Goal: Transaction & Acquisition: Purchase product/service

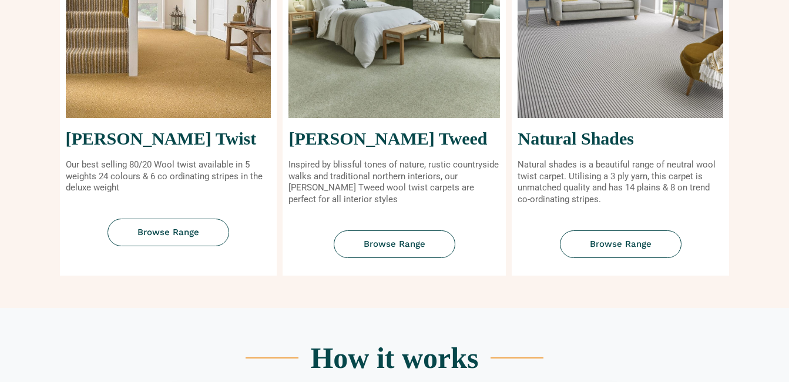
scroll to position [566, 0]
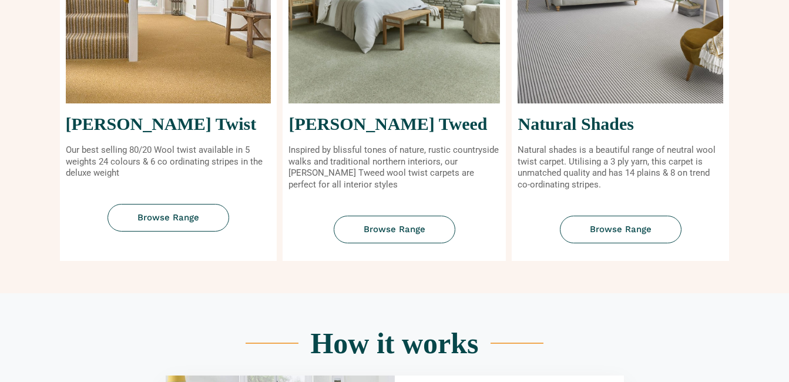
click at [244, 79] on img at bounding box center [169, 26] width 206 height 155
click at [189, 217] on span "Browse Range" at bounding box center [168, 217] width 62 height 9
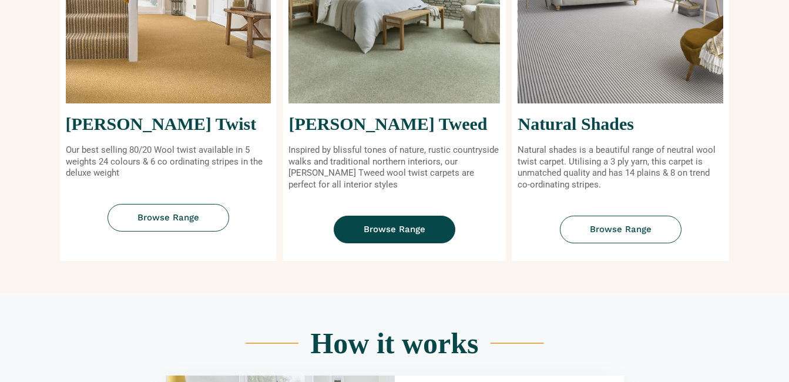
click at [372, 229] on span "Browse Range" at bounding box center [395, 229] width 62 height 9
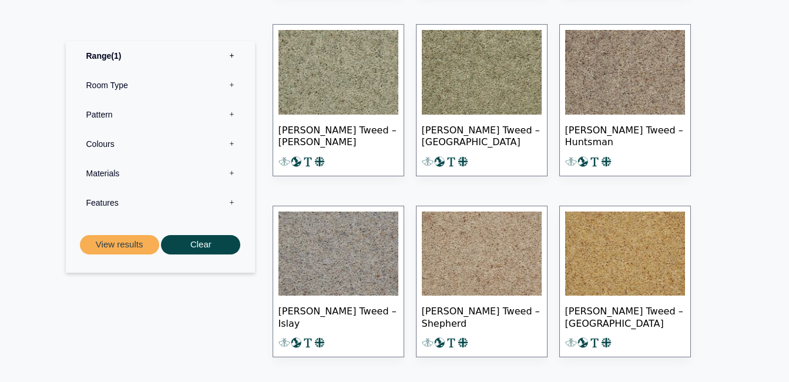
scroll to position [802, 0]
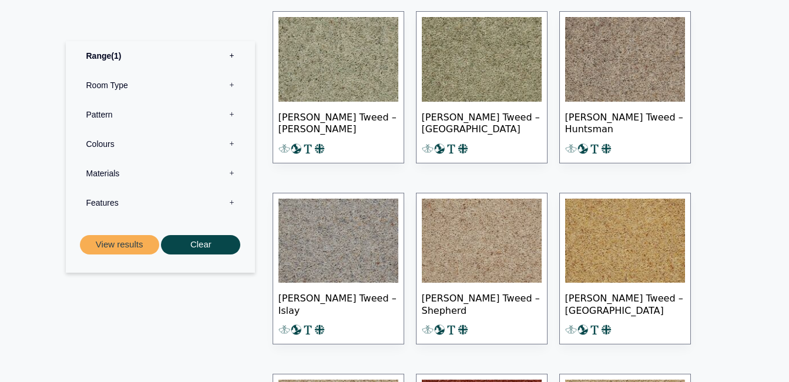
click at [654, 215] on img at bounding box center [625, 241] width 120 height 85
